Goal: Go to known website: Access a specific website the user already knows

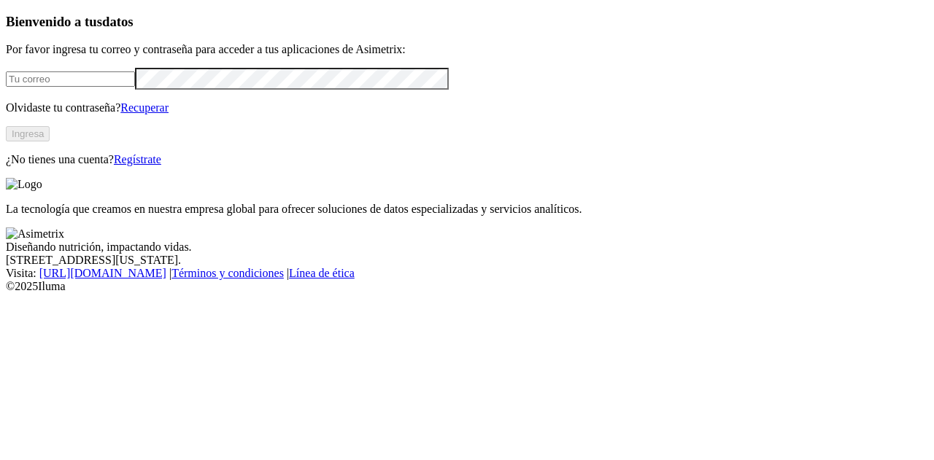
type input "[EMAIL_ADDRESS][DOMAIN_NAME]"
click at [50, 142] on button "Ingresa" at bounding box center [28, 133] width 44 height 15
